Goal: Task Accomplishment & Management: Manage account settings

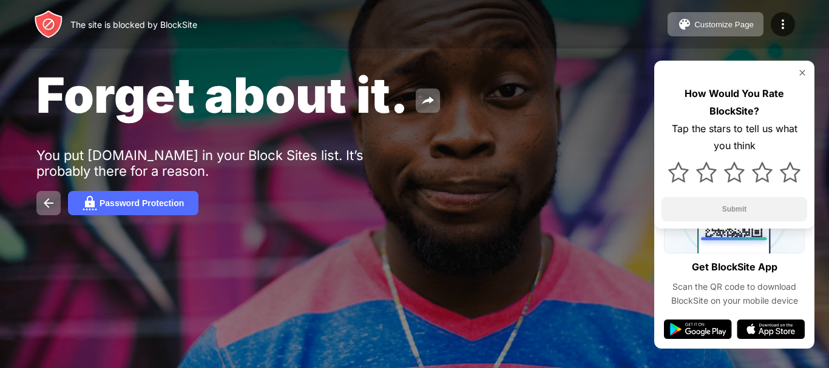
drag, startPoint x: 460, startPoint y: 1, endPoint x: 538, endPoint y: 196, distance: 210.6
click at [538, 196] on div "Password Protection" at bounding box center [414, 203] width 756 height 24
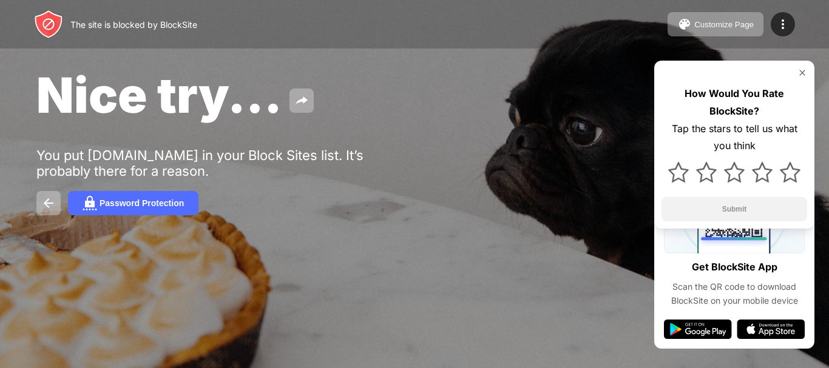
click at [803, 75] on img at bounding box center [803, 73] width 10 height 10
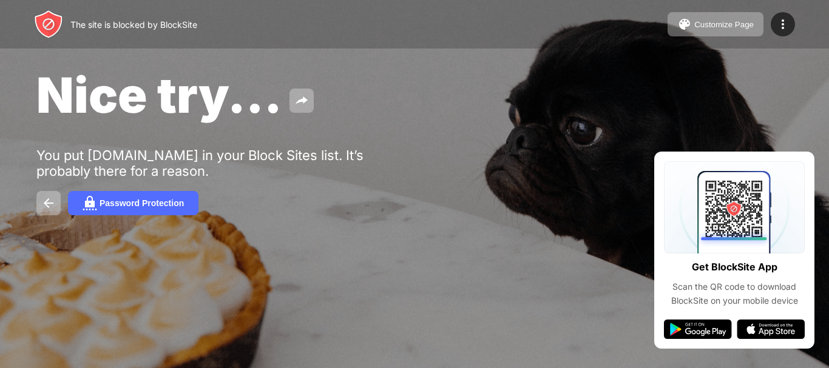
click at [228, 250] on div at bounding box center [179, 285] width 287 height 138
click at [149, 201] on div "Password Protection" at bounding box center [142, 204] width 84 height 10
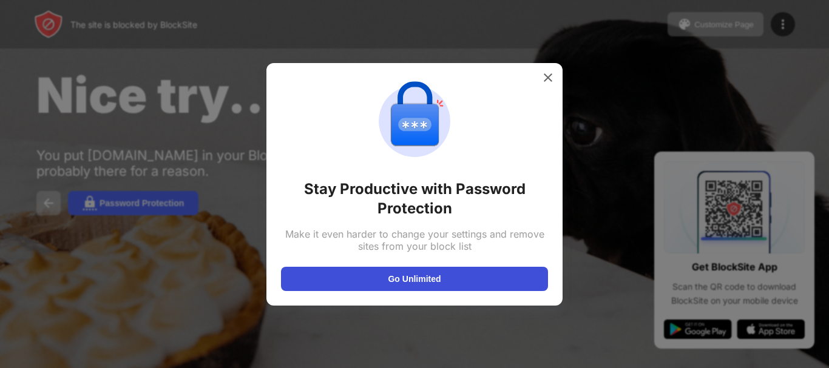
click at [472, 287] on button "Go Unlimited" at bounding box center [414, 279] width 267 height 24
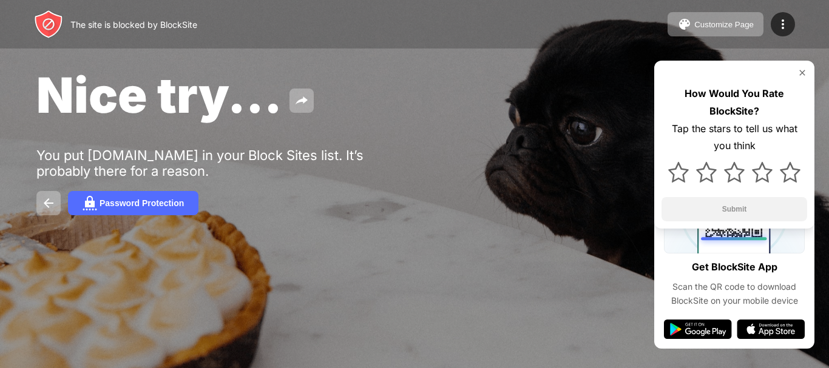
click at [805, 70] on img at bounding box center [803, 73] width 10 height 10
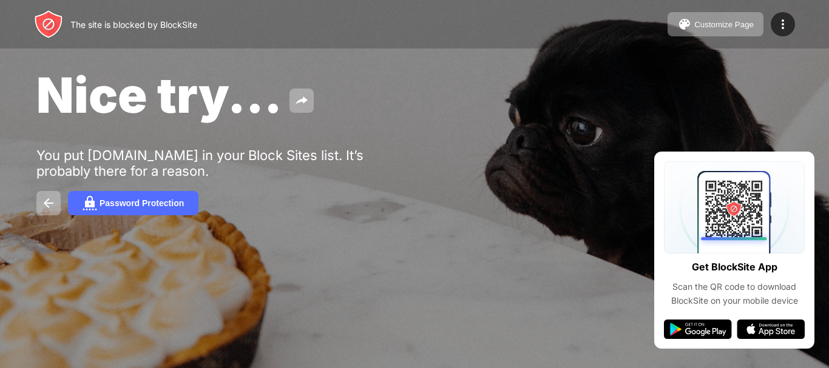
drag, startPoint x: 73, startPoint y: 21, endPoint x: 107, endPoint y: 28, distance: 34.6
click at [115, 27] on div "The site is blocked by BlockSite" at bounding box center [133, 24] width 127 height 10
click at [70, 25] on div "The site is blocked by BlockSite" at bounding box center [133, 24] width 127 height 10
drag, startPoint x: 88, startPoint y: 13, endPoint x: 77, endPoint y: 24, distance: 15.5
click at [77, 24] on div "The site is blocked by BlockSite" at bounding box center [133, 24] width 127 height 10
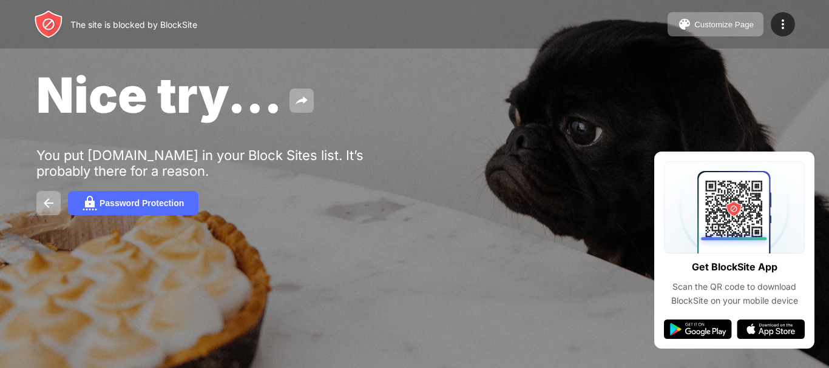
click at [78, 20] on div "The site is blocked by BlockSite" at bounding box center [133, 24] width 127 height 10
drag, startPoint x: 78, startPoint y: 20, endPoint x: 69, endPoint y: 27, distance: 10.8
drag, startPoint x: 68, startPoint y: 27, endPoint x: 29, endPoint y: 102, distance: 84.2
click at [29, 102] on div "Nice try... You put roblox.com in your Block Sites list. It’s probably there fo…" at bounding box center [414, 140] width 829 height 281
drag, startPoint x: 71, startPoint y: 22, endPoint x: 182, endPoint y: 41, distance: 112.7
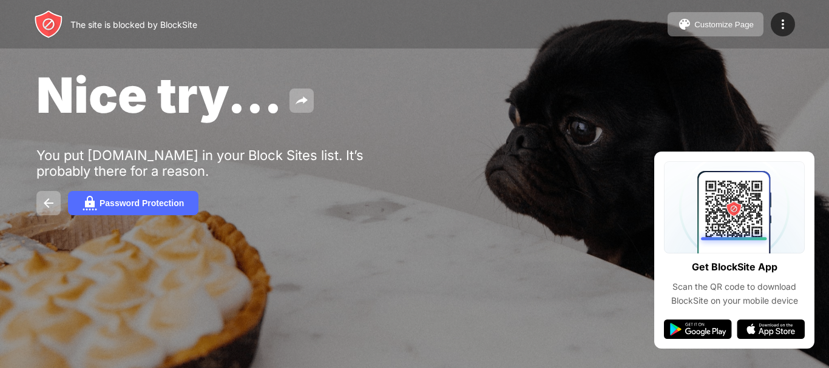
drag, startPoint x: 182, startPoint y: 41, endPoint x: 620, endPoint y: 296, distance: 506.2
click at [620, 296] on div at bounding box center [414, 184] width 829 height 368
click at [56, 202] on button at bounding box center [48, 203] width 24 height 24
